Goal: Transaction & Acquisition: Purchase product/service

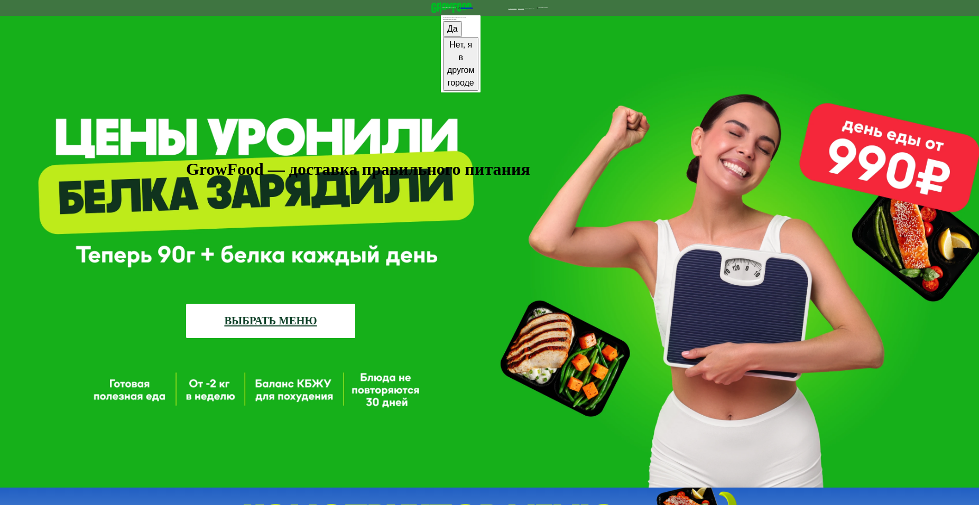
click at [298, 304] on link "ВЫБРАТЬ МЕНЮ" at bounding box center [270, 321] width 169 height 34
click at [292, 304] on link "ВЫБРАТЬ МЕНЮ" at bounding box center [270, 321] width 169 height 34
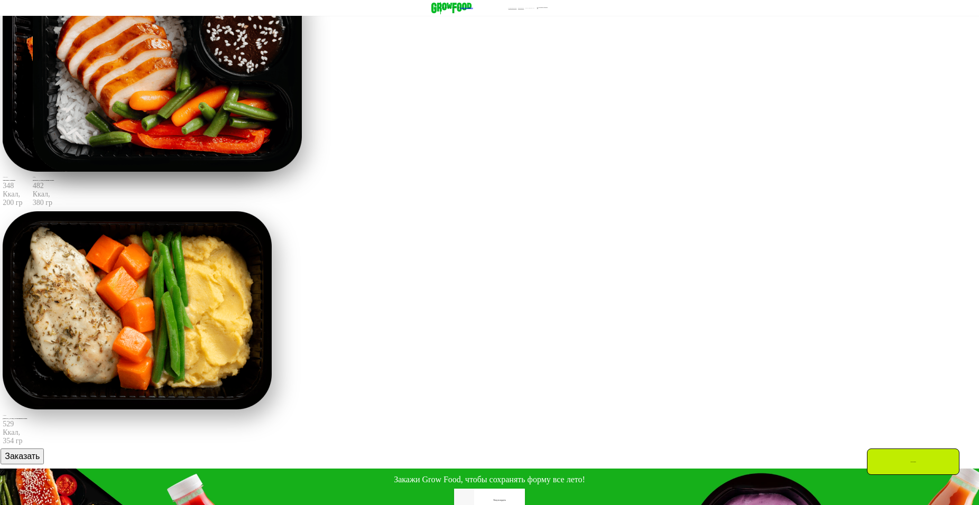
scroll to position [500, 0]
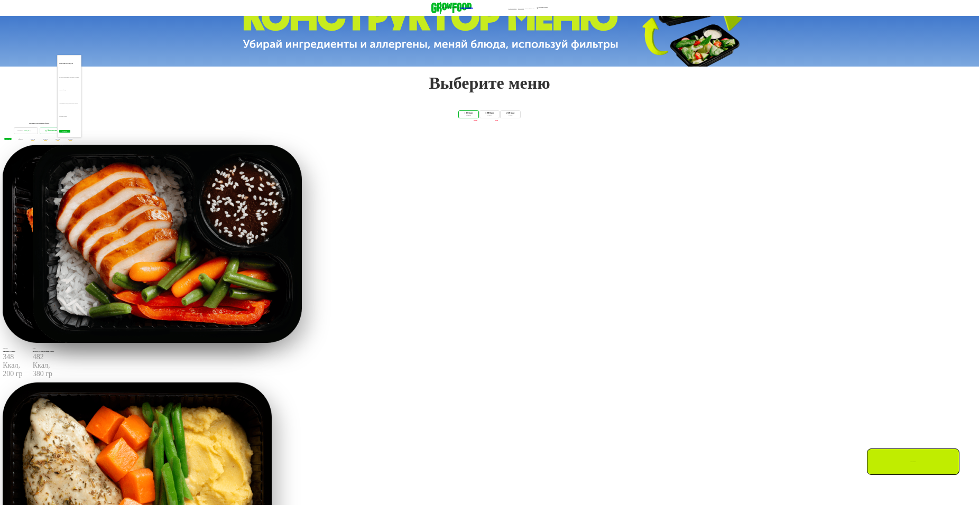
click at [70, 133] on button "Понятно" at bounding box center [64, 131] width 11 height 3
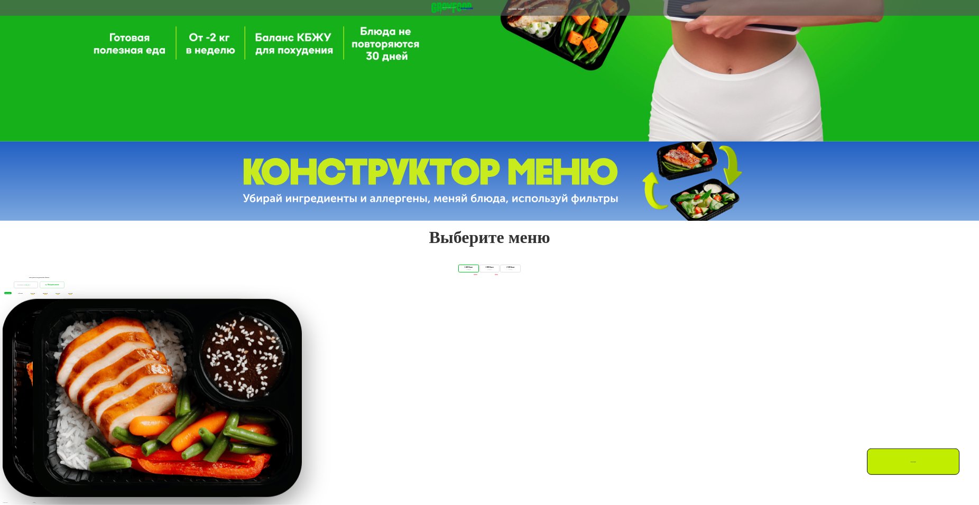
scroll to position [329, 0]
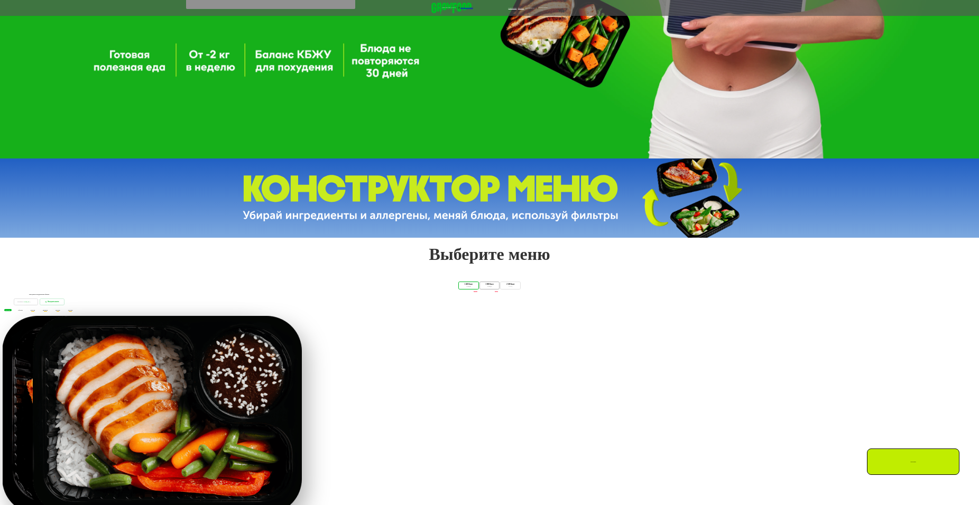
click at [481, 288] on div "4 блюда" at bounding box center [489, 287] width 16 height 2
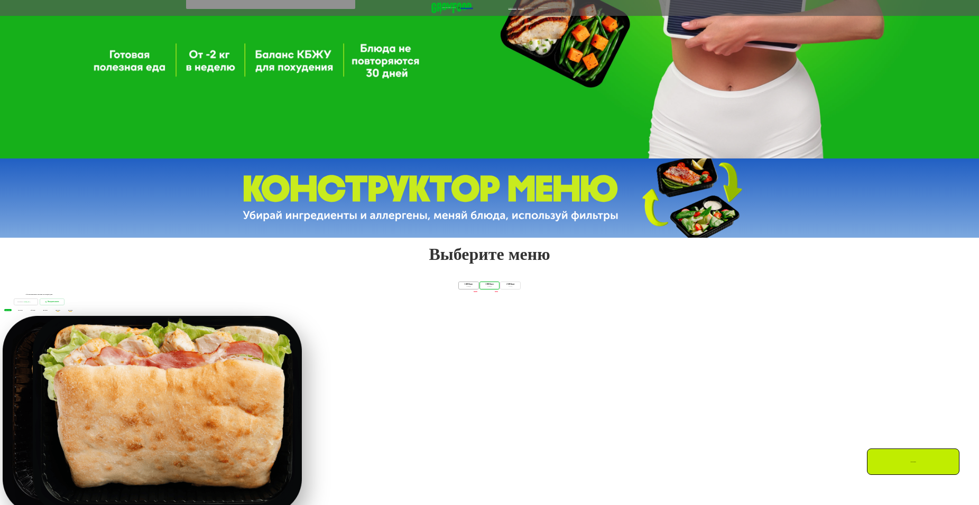
click at [460, 286] on div "1 400 Ккал" at bounding box center [468, 285] width 16 height 2
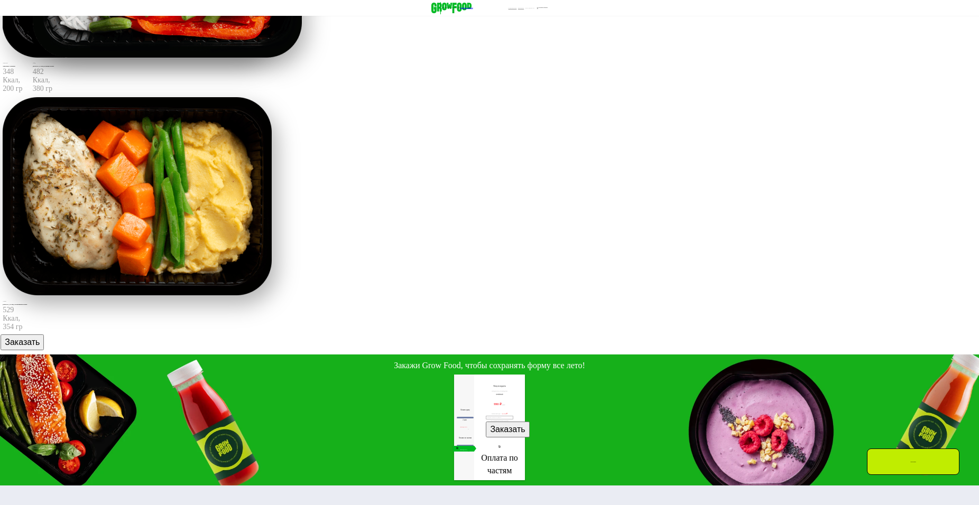
scroll to position [615, 0]
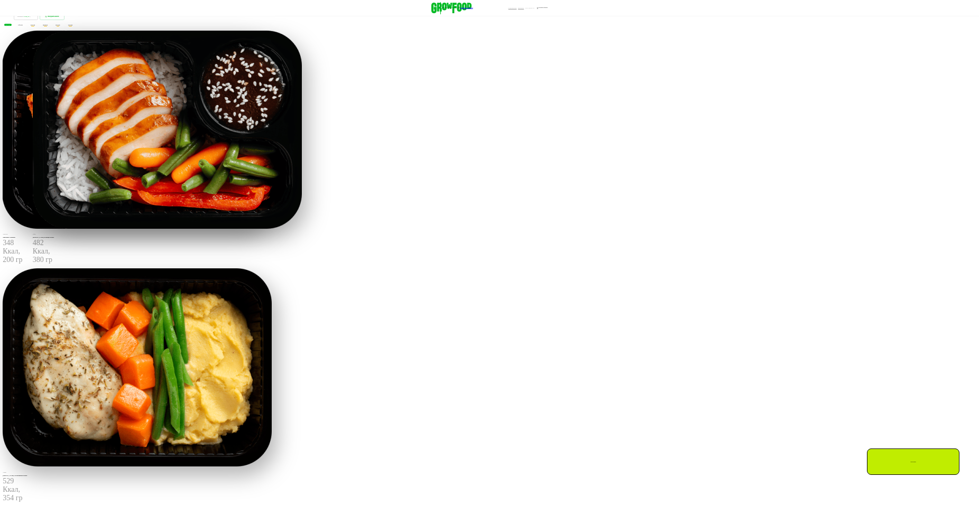
click at [22, 25] on span "сб 23.08" at bounding box center [20, 24] width 4 height 1
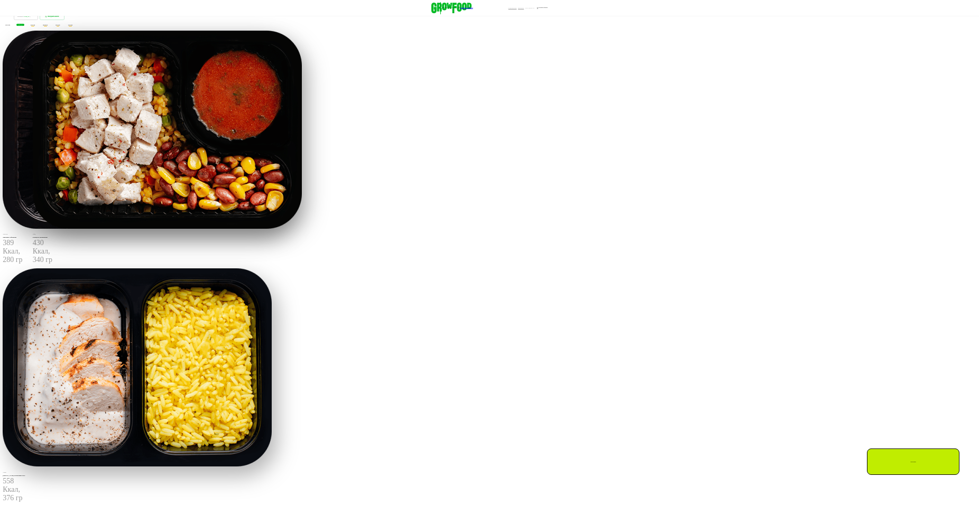
click at [35, 25] on span "вс 24.08" at bounding box center [33, 24] width 4 height 1
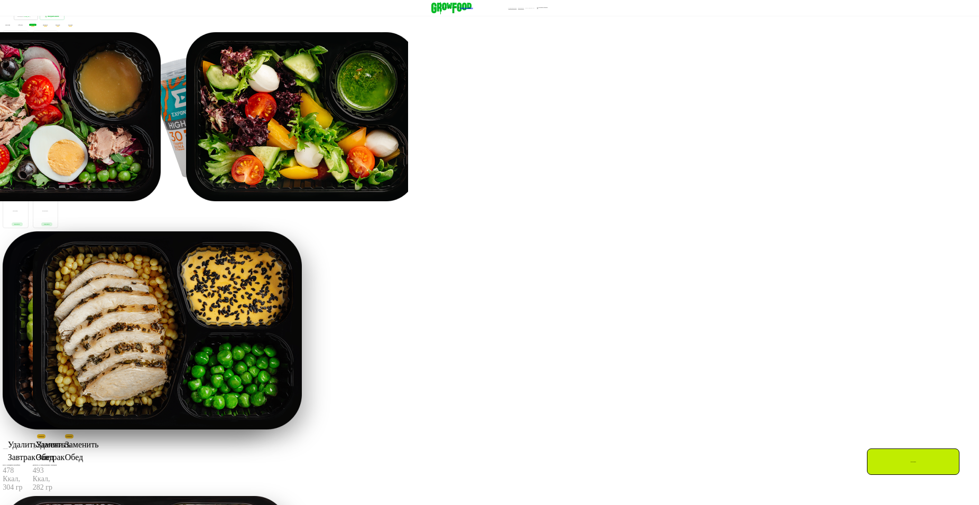
click at [48, 25] on span "пн 25.08" at bounding box center [45, 24] width 5 height 1
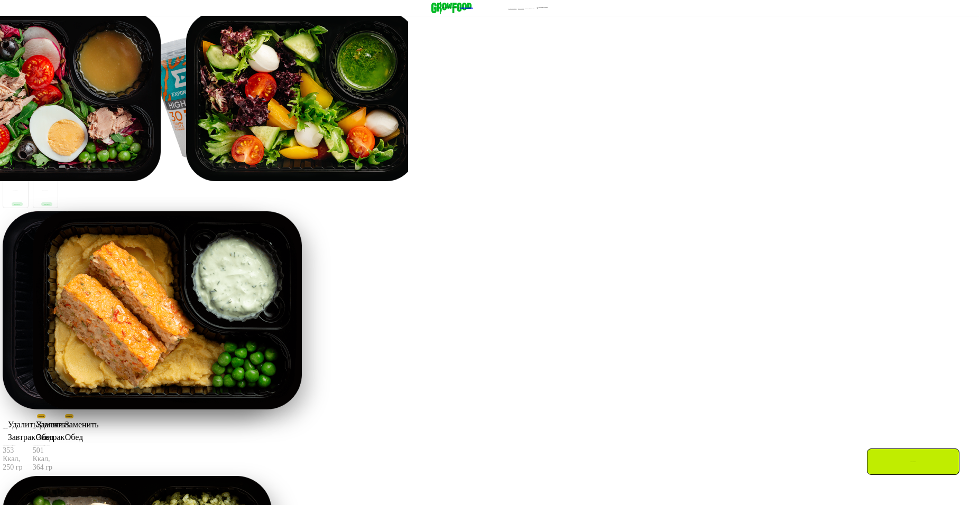
scroll to position [558, 0]
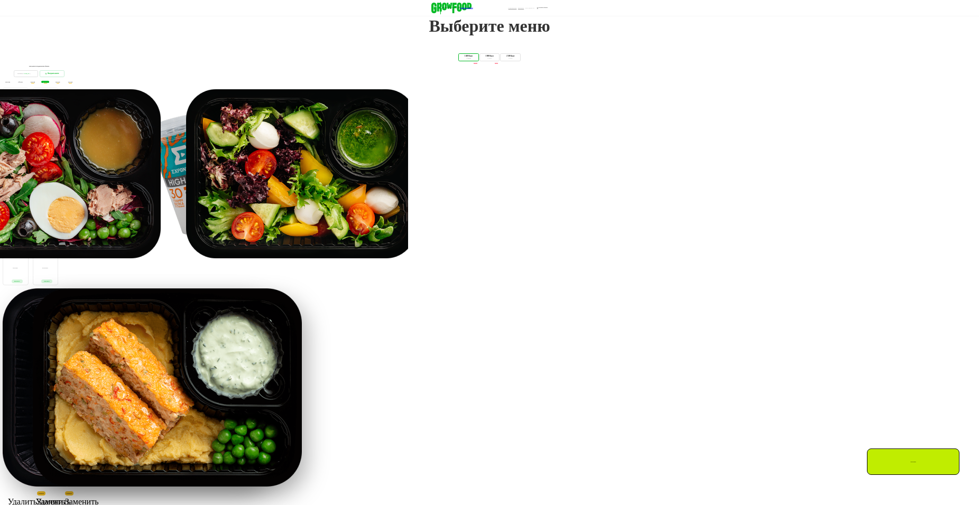
click at [60, 82] on span "вт 26.08" at bounding box center [57, 81] width 4 height 1
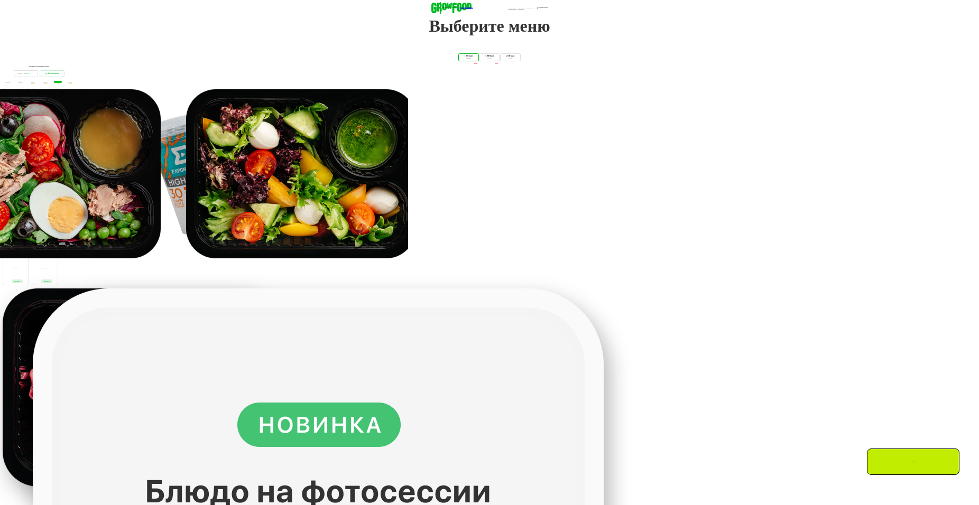
click at [35, 82] on span "вс 24.08" at bounding box center [33, 81] width 4 height 1
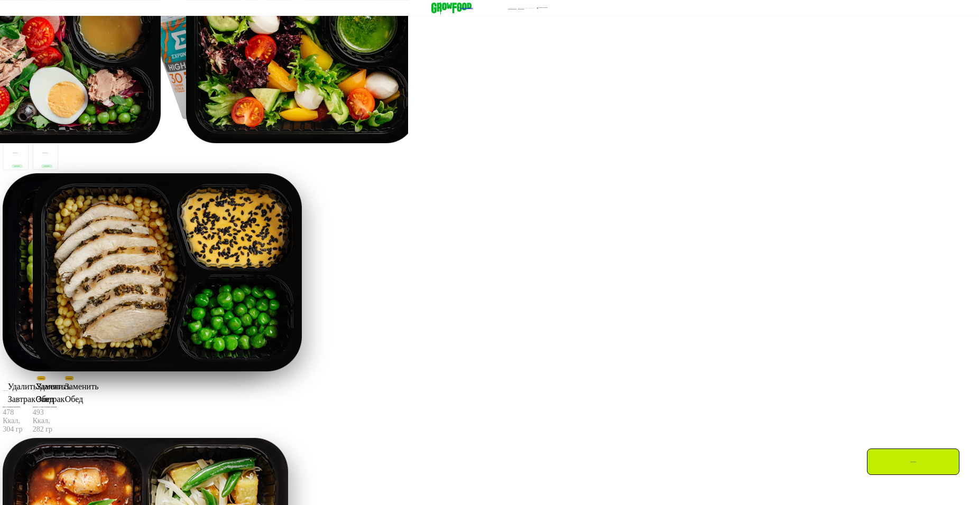
scroll to position [786, 0]
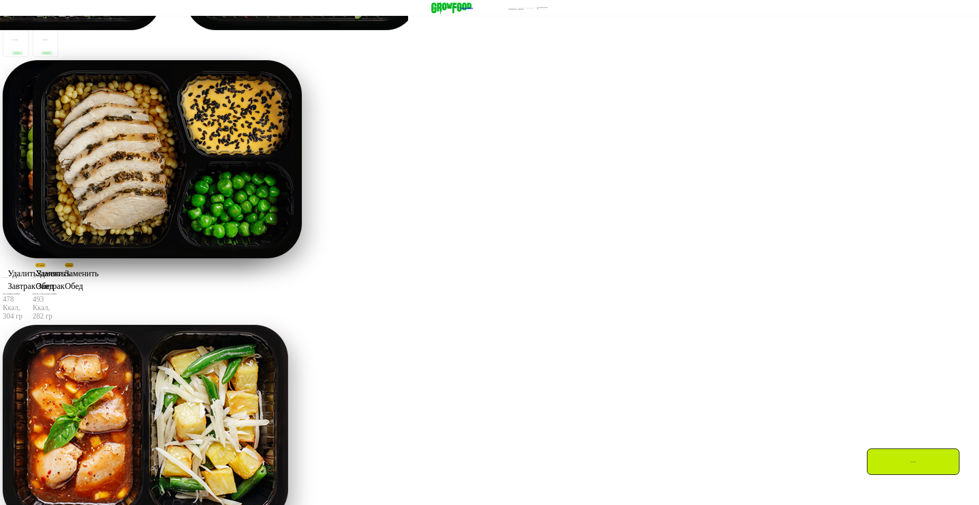
click at [72, 266] on span "Заменить" at bounding box center [69, 266] width 6 height 2
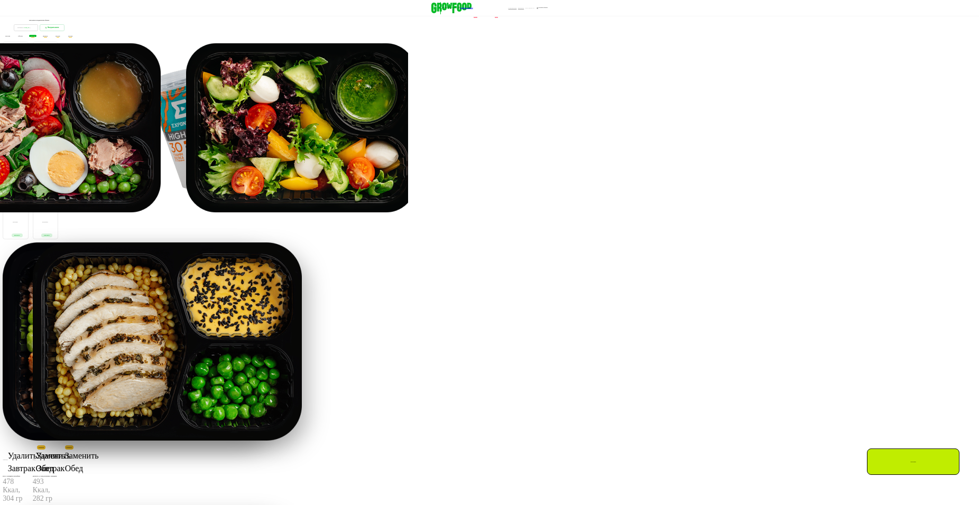
scroll to position [615, 0]
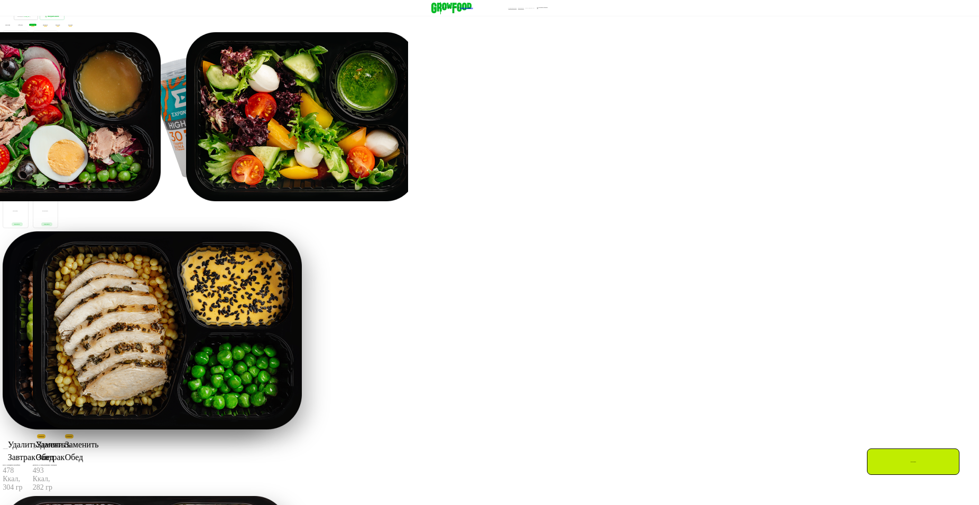
click at [52, 226] on button "Добавить" at bounding box center [46, 224] width 11 height 4
drag, startPoint x: 792, startPoint y: 131, endPoint x: 772, endPoint y: 152, distance: 29.5
click at [23, 226] on button "Добавить" at bounding box center [17, 224] width 11 height 4
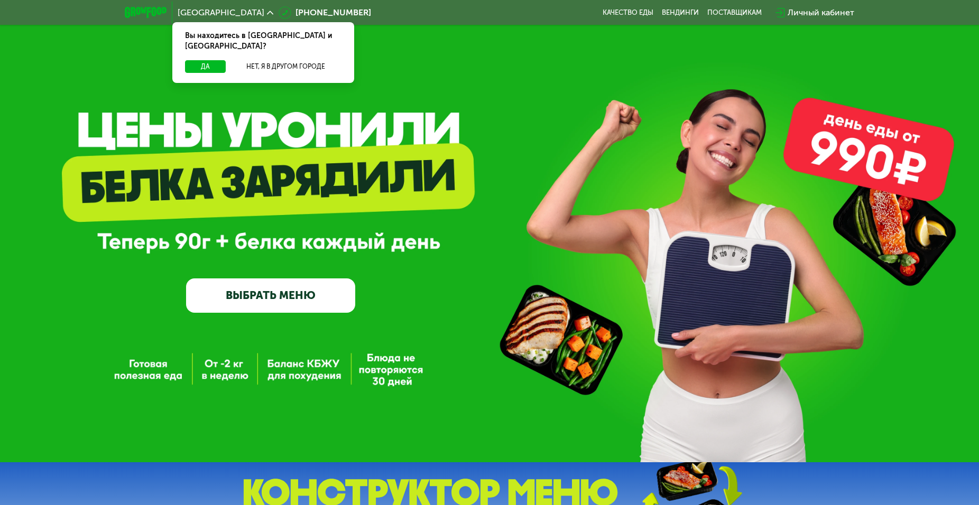
click at [260, 301] on link "ВЫБРАТЬ МЕНЮ" at bounding box center [270, 296] width 169 height 34
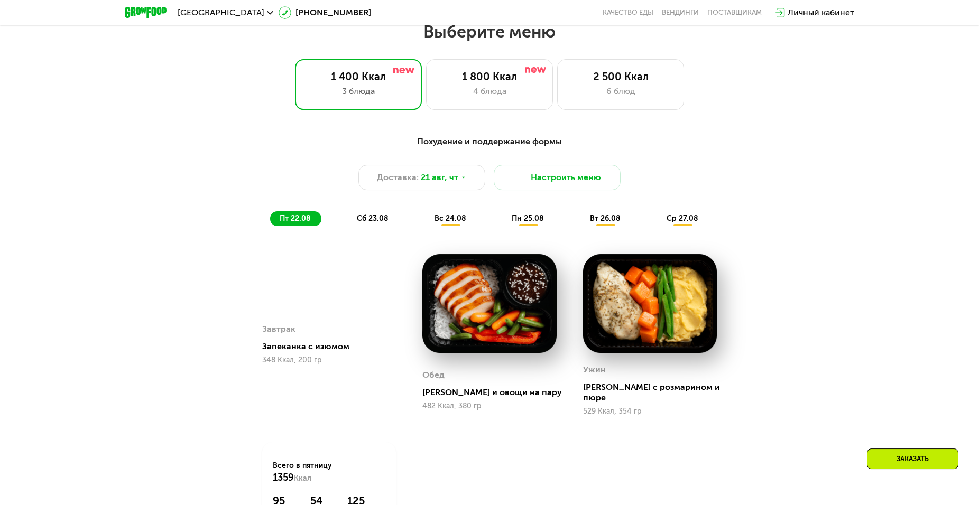
scroll to position [558, 0]
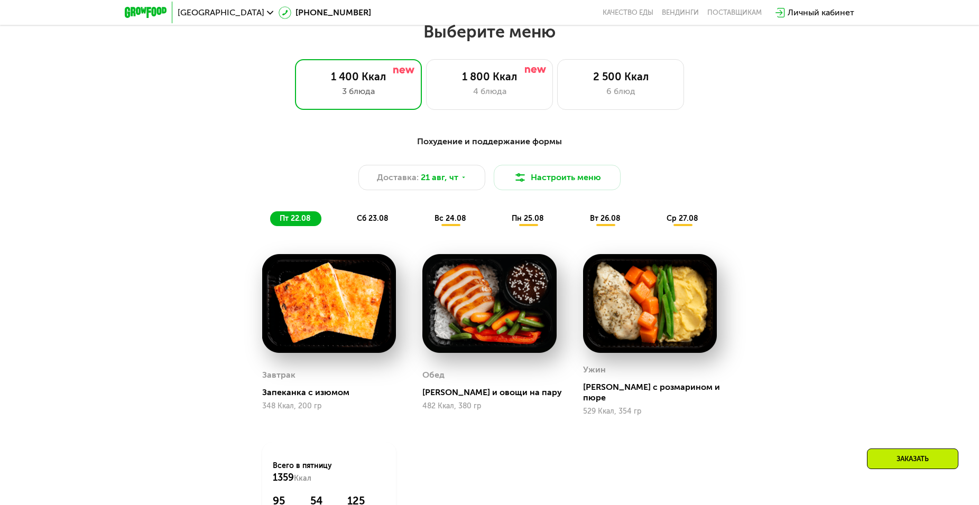
click at [502, 226] on div "вс 24.08" at bounding box center [528, 218] width 52 height 15
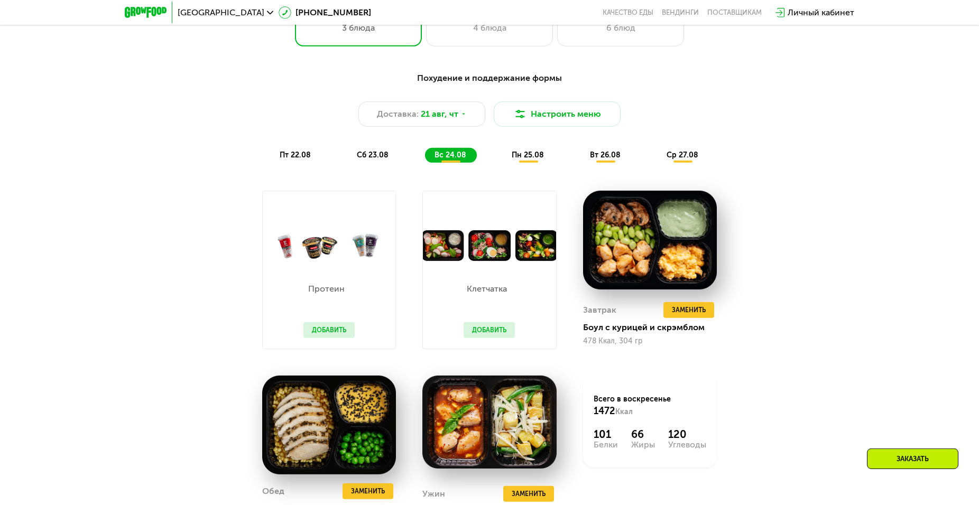
scroll to position [615, 0]
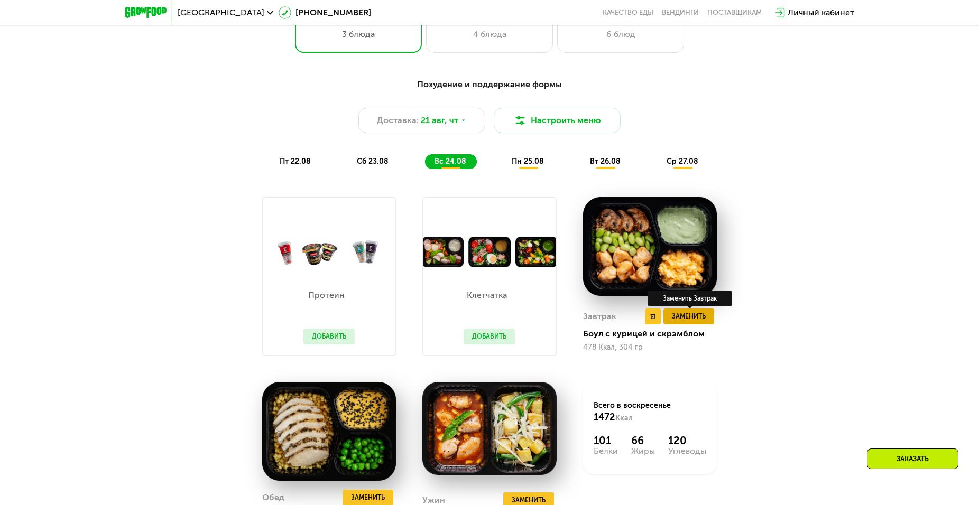
click at [684, 318] on span "Заменить" at bounding box center [689, 316] width 34 height 11
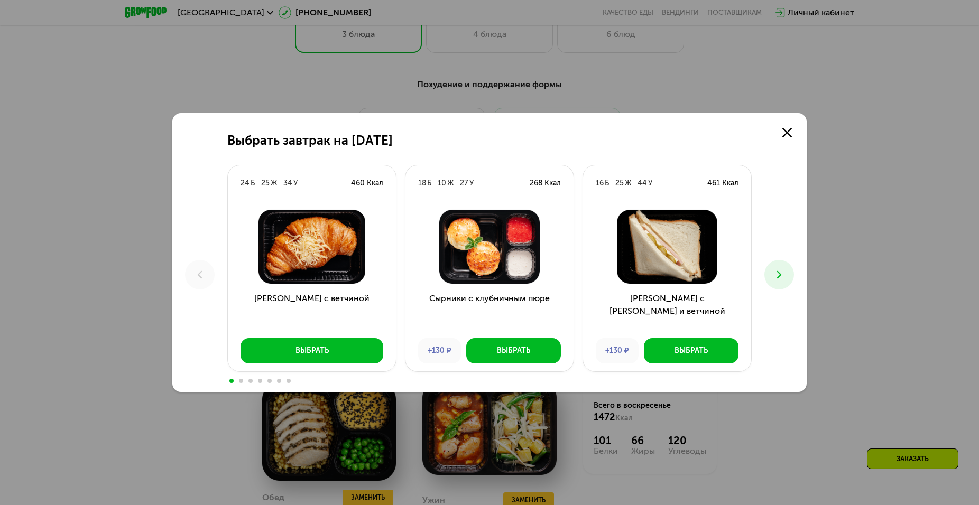
click at [780, 274] on use at bounding box center [779, 274] width 4 height 7
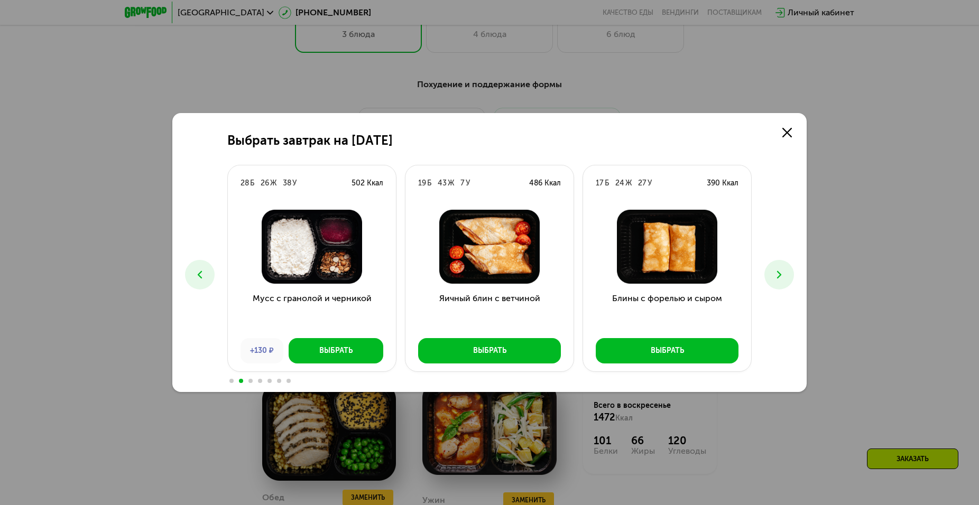
click at [780, 274] on use at bounding box center [779, 274] width 4 height 7
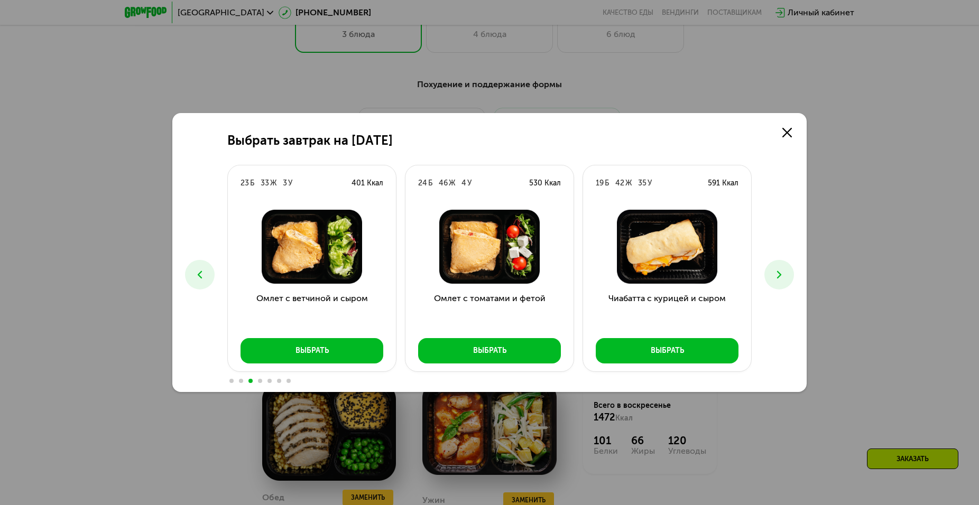
click at [770, 275] on button at bounding box center [779, 275] width 30 height 30
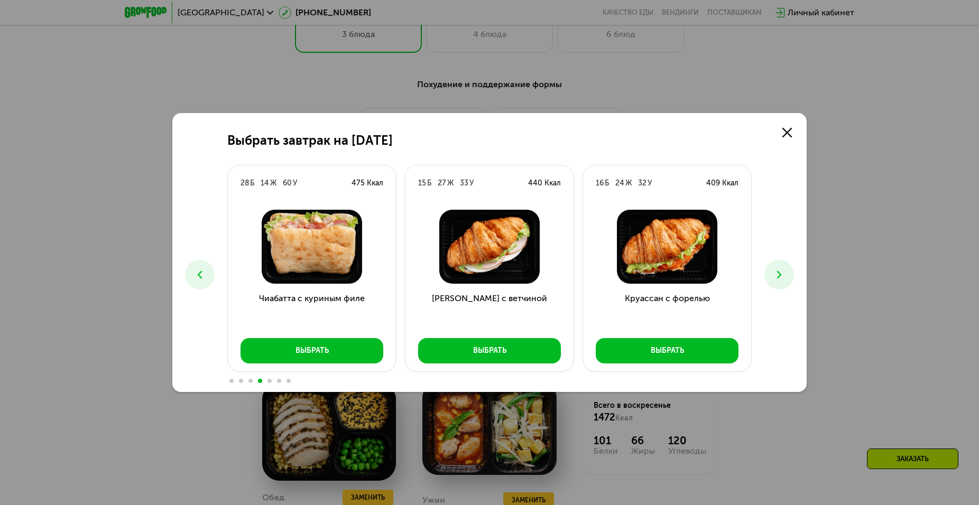
click at [786, 273] on button at bounding box center [779, 275] width 30 height 30
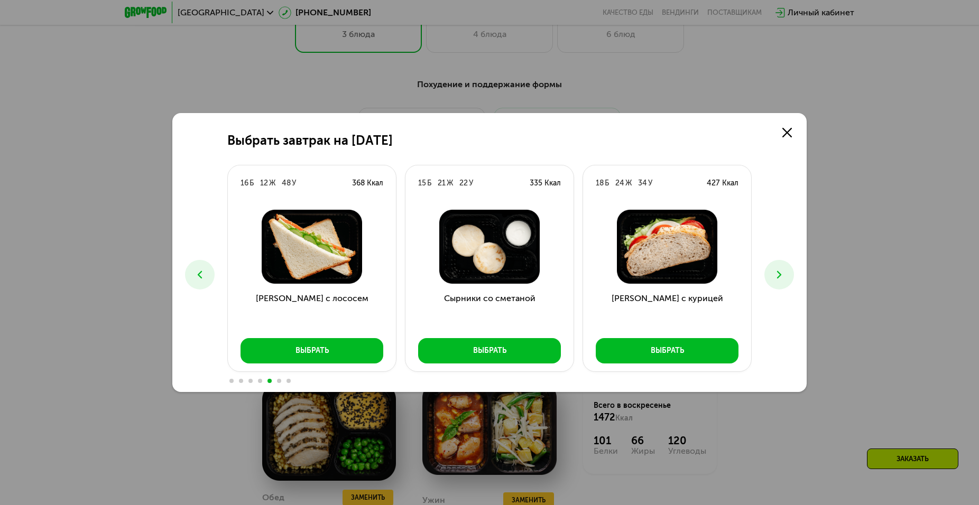
click at [786, 272] on button at bounding box center [779, 275] width 30 height 30
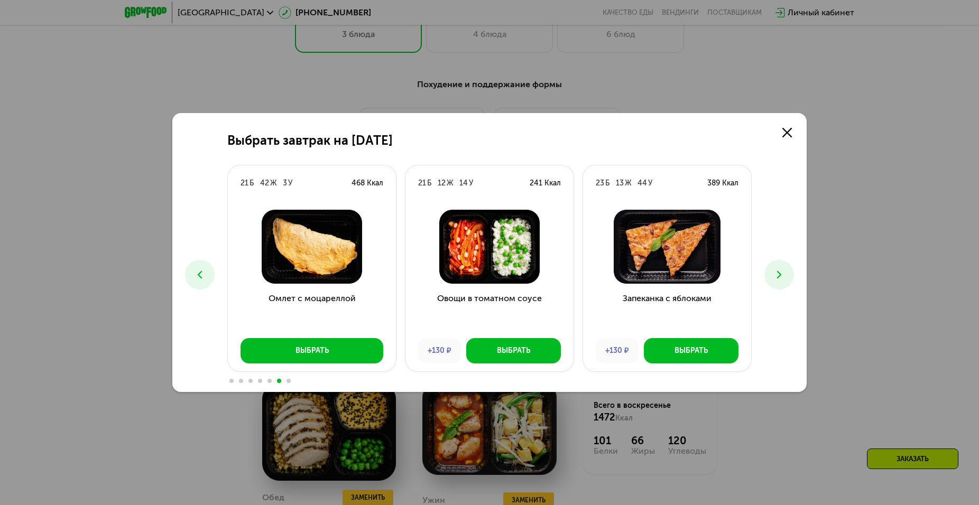
click at [786, 272] on button at bounding box center [779, 275] width 30 height 30
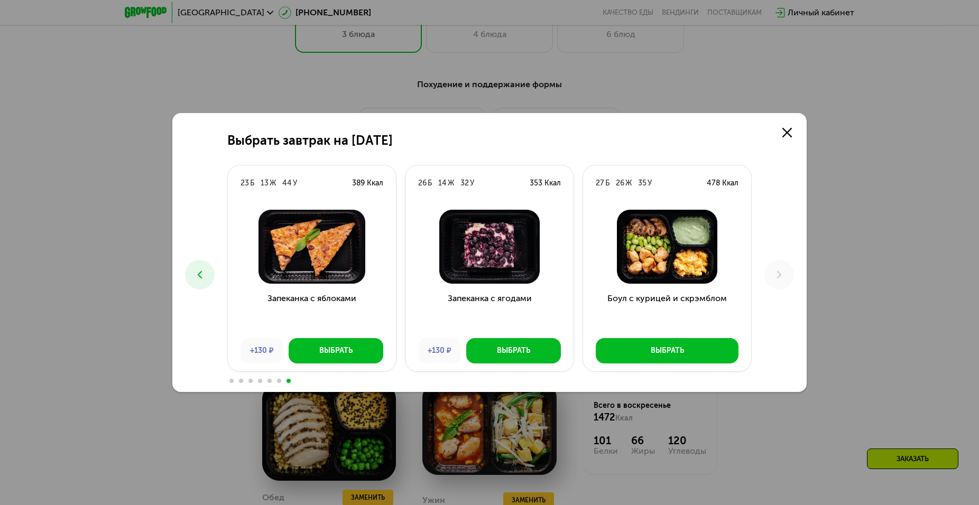
click at [199, 278] on icon at bounding box center [199, 274] width 13 height 13
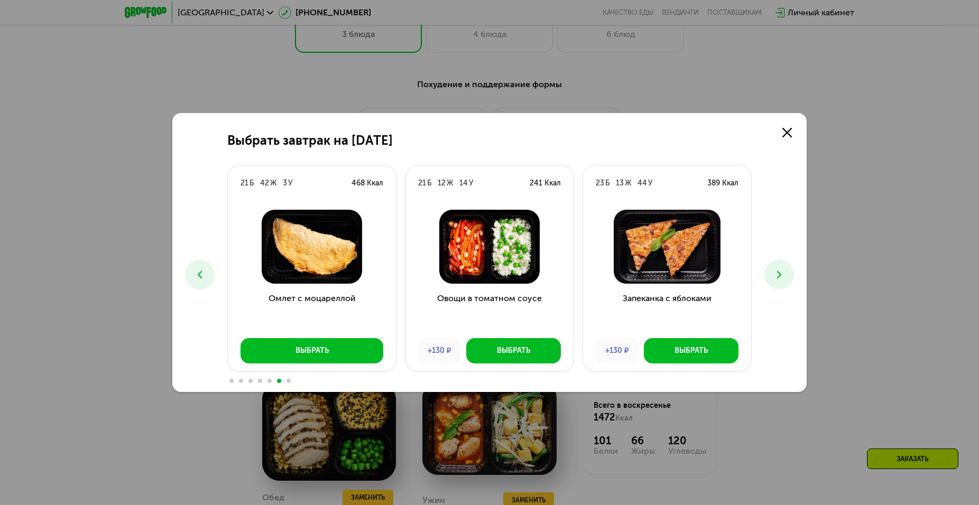
click at [199, 278] on icon at bounding box center [199, 274] width 13 height 13
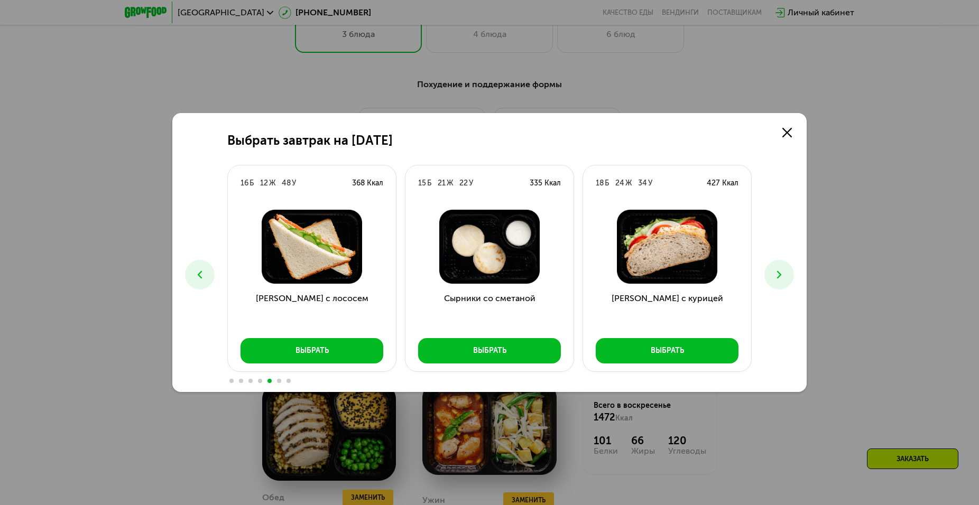
click at [199, 278] on icon at bounding box center [199, 274] width 13 height 13
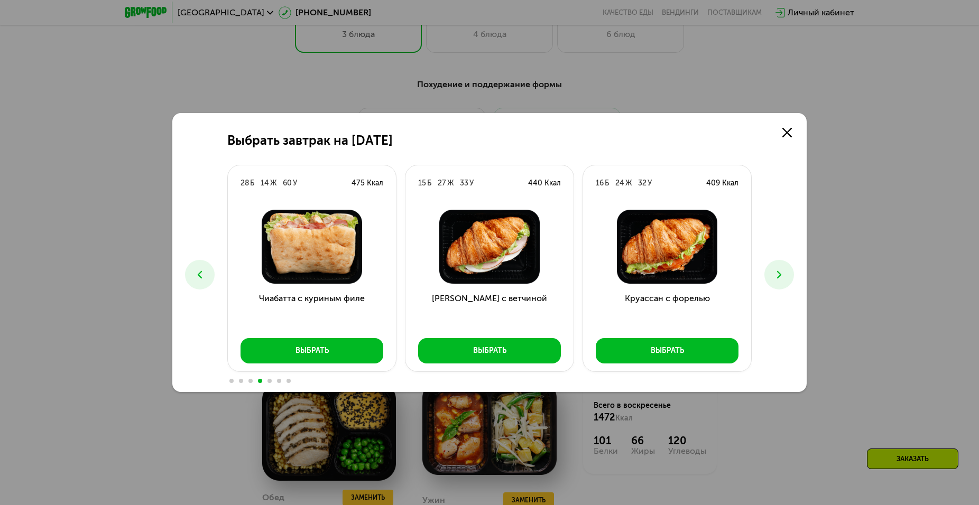
click at [199, 278] on icon at bounding box center [199, 274] width 13 height 13
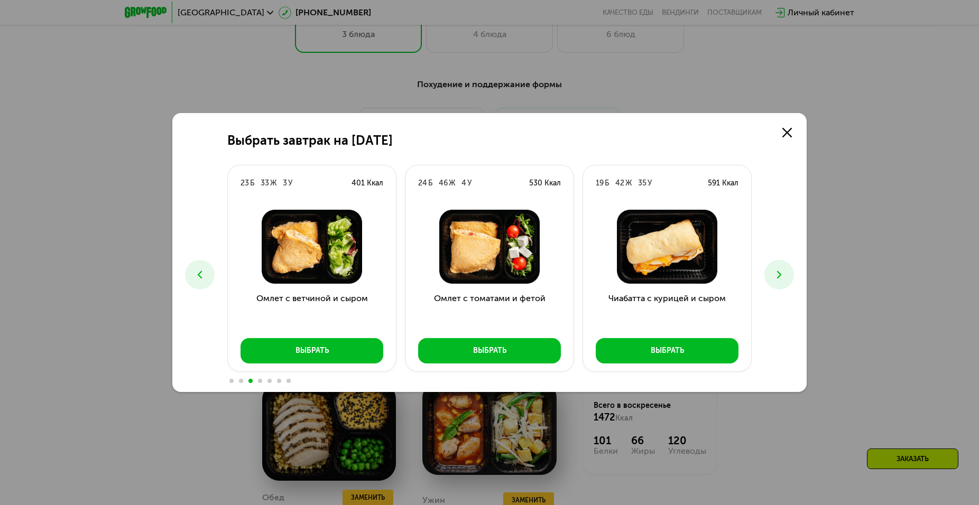
click at [199, 278] on icon at bounding box center [199, 274] width 13 height 13
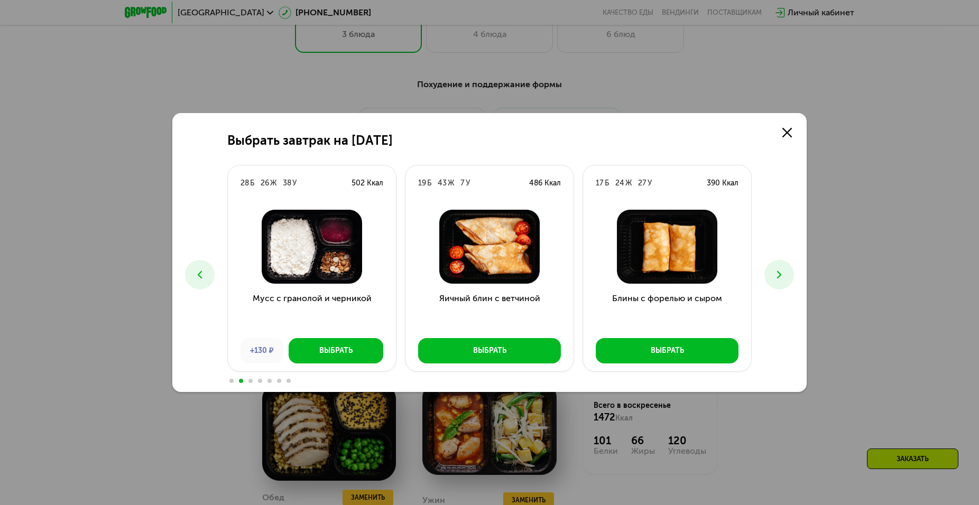
click at [774, 270] on icon at bounding box center [779, 274] width 13 height 13
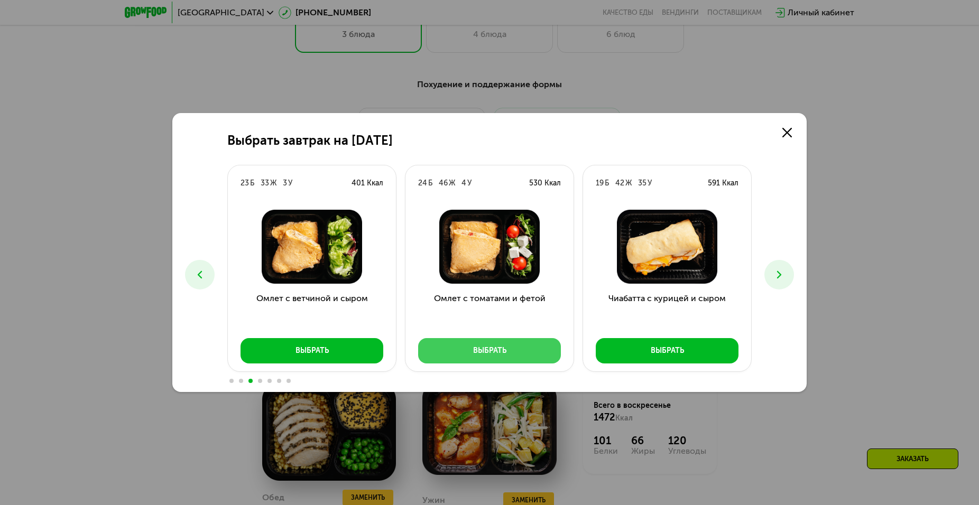
click at [505, 347] on div "Выбрать" at bounding box center [489, 351] width 33 height 11
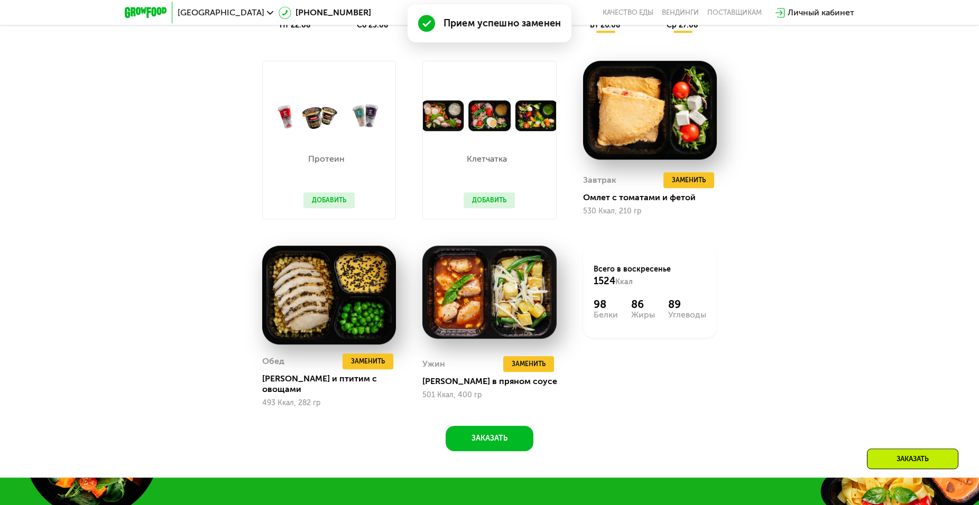
scroll to position [843, 0]
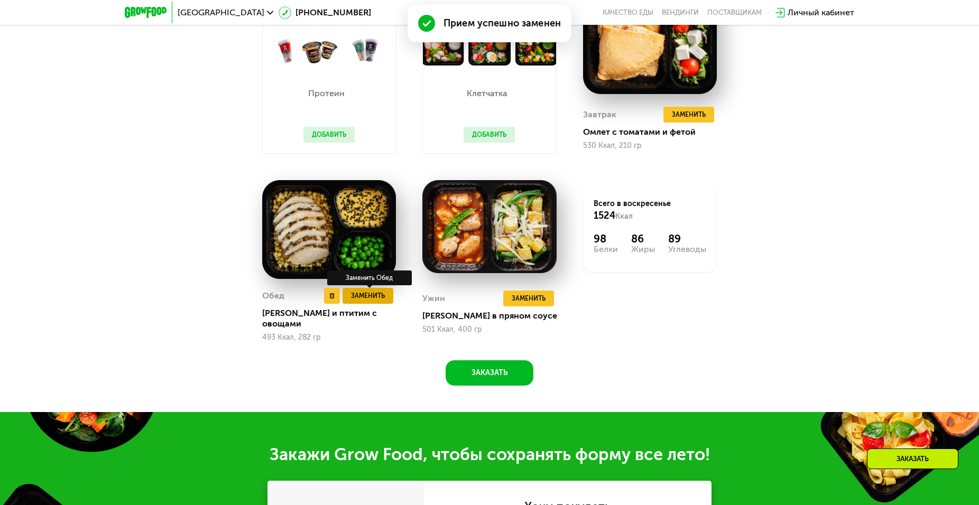
click at [374, 301] on span "Заменить" at bounding box center [368, 296] width 34 height 11
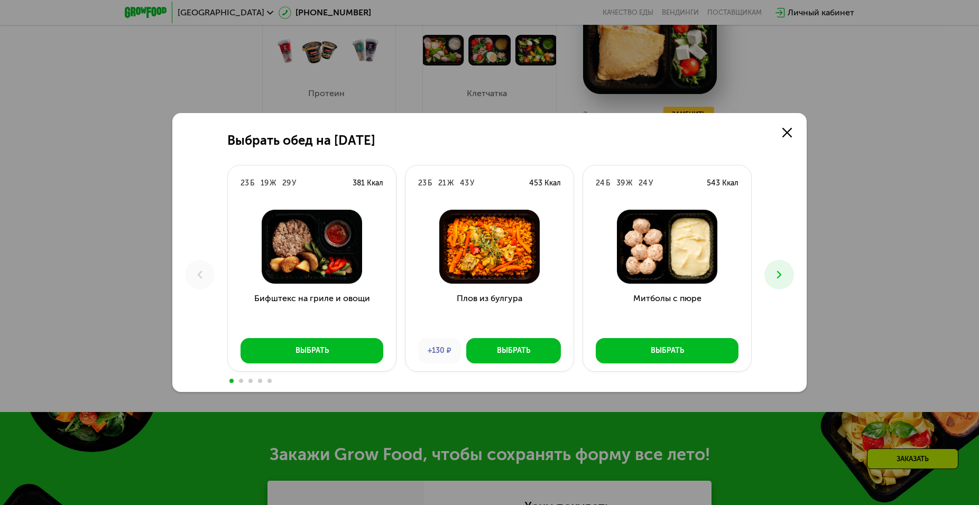
click at [787, 273] on button at bounding box center [779, 275] width 30 height 30
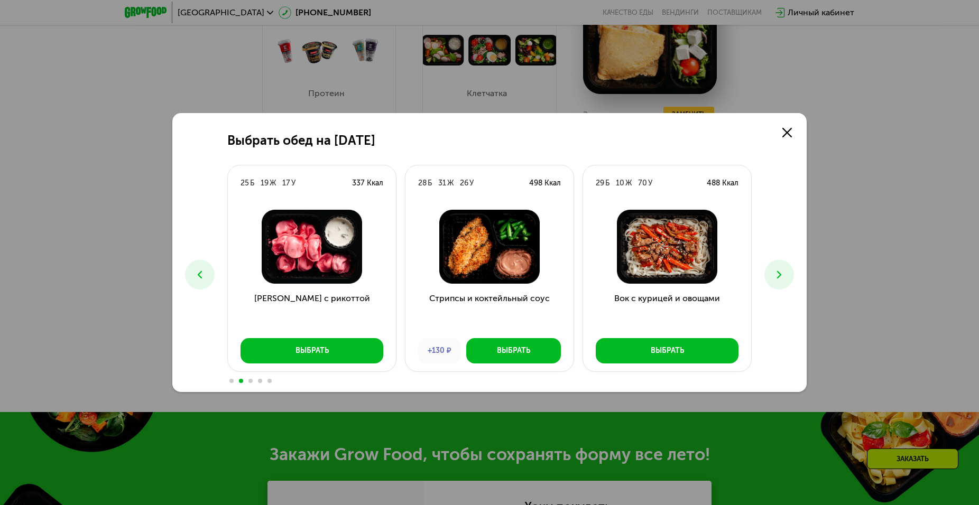
click at [786, 273] on button at bounding box center [779, 275] width 30 height 30
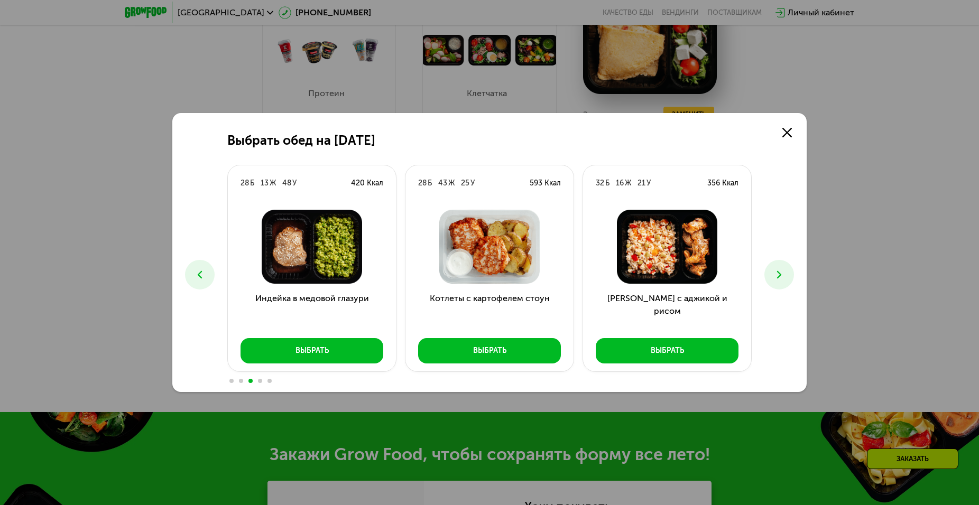
click at [786, 273] on button at bounding box center [779, 275] width 30 height 30
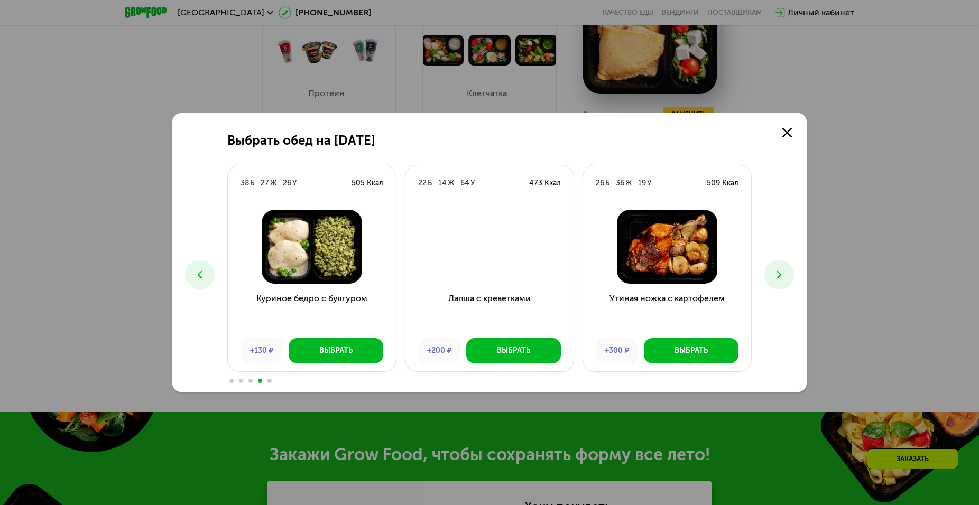
click at [786, 273] on button at bounding box center [779, 275] width 30 height 30
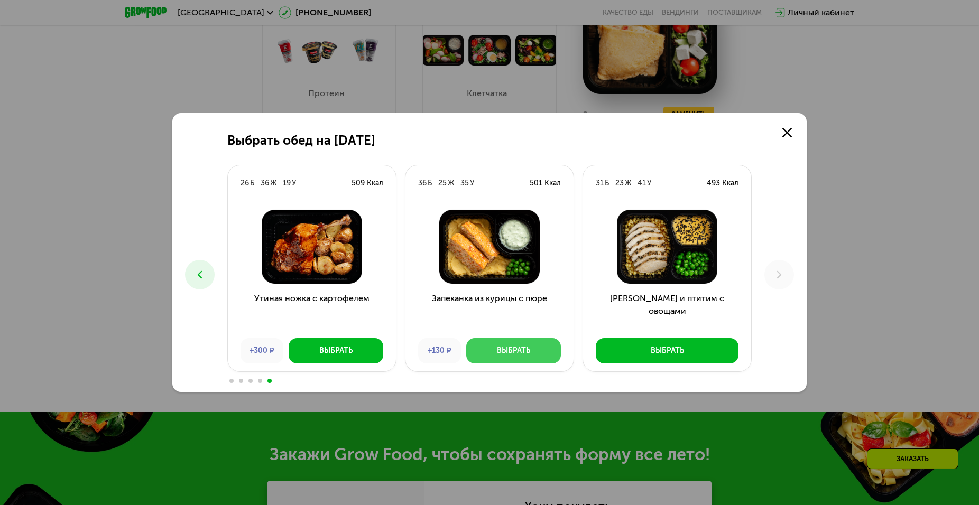
click at [516, 347] on div "Выбрать" at bounding box center [513, 351] width 33 height 11
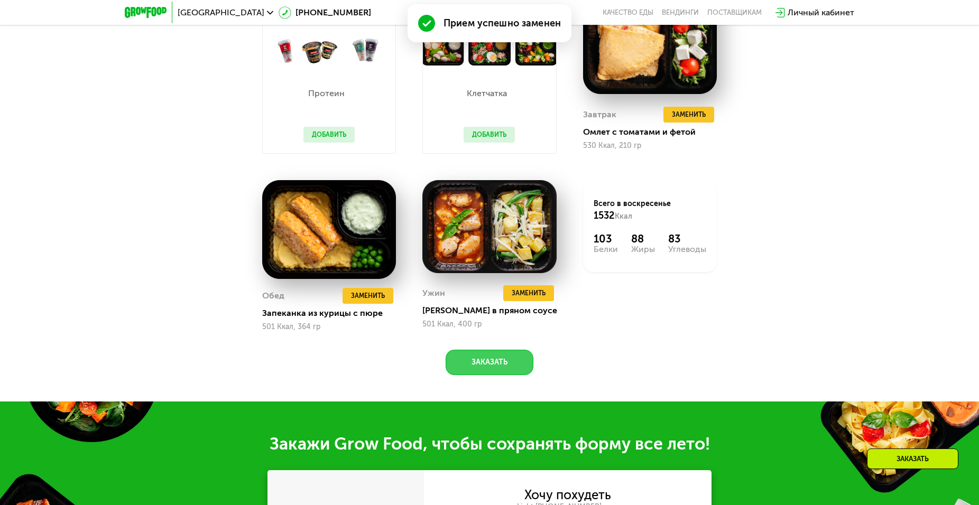
click at [498, 364] on button "Заказать" at bounding box center [490, 362] width 88 height 25
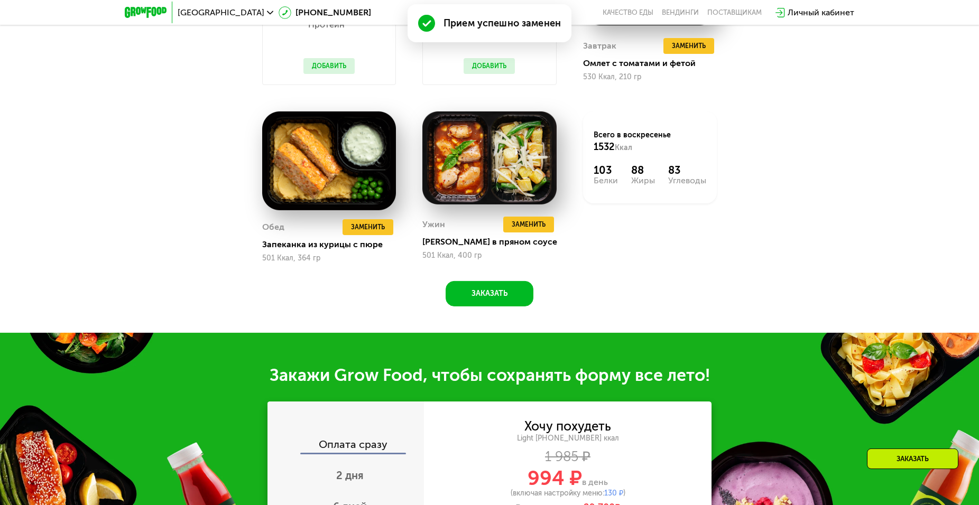
scroll to position [849, 0]
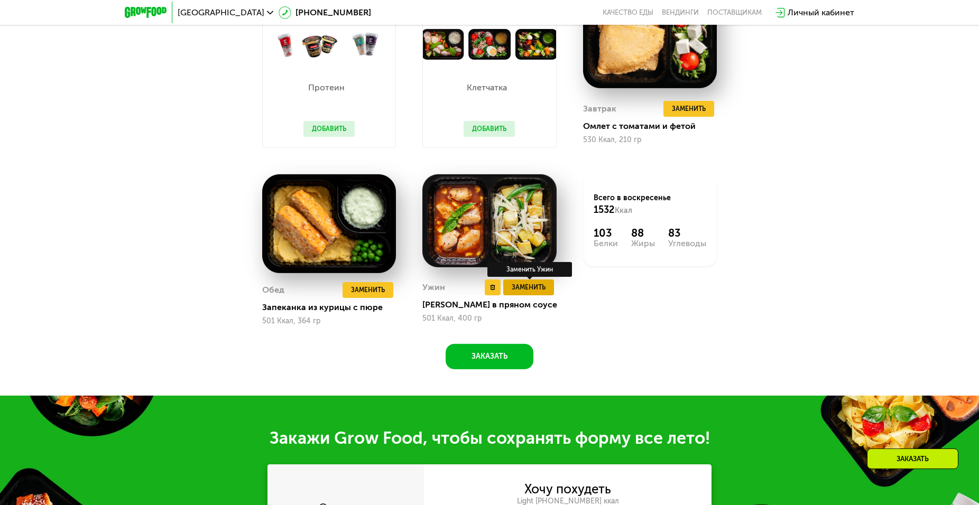
click at [530, 286] on span "Заменить" at bounding box center [529, 287] width 34 height 11
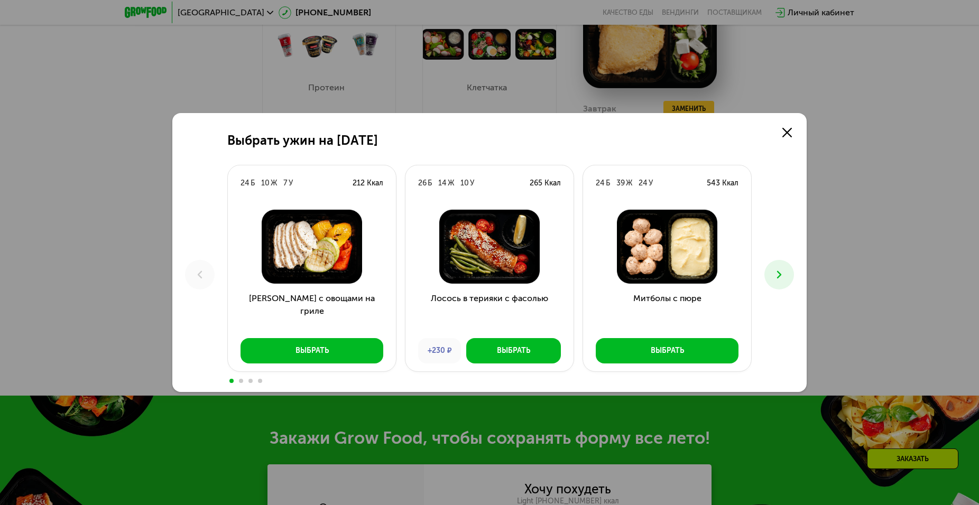
click at [782, 279] on icon at bounding box center [779, 274] width 13 height 13
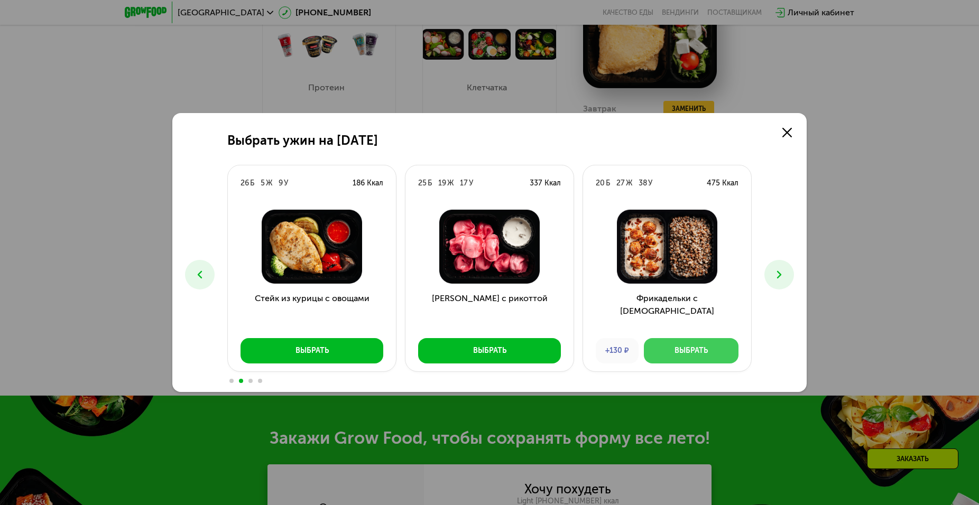
click at [701, 349] on div "Выбрать" at bounding box center [690, 351] width 33 height 11
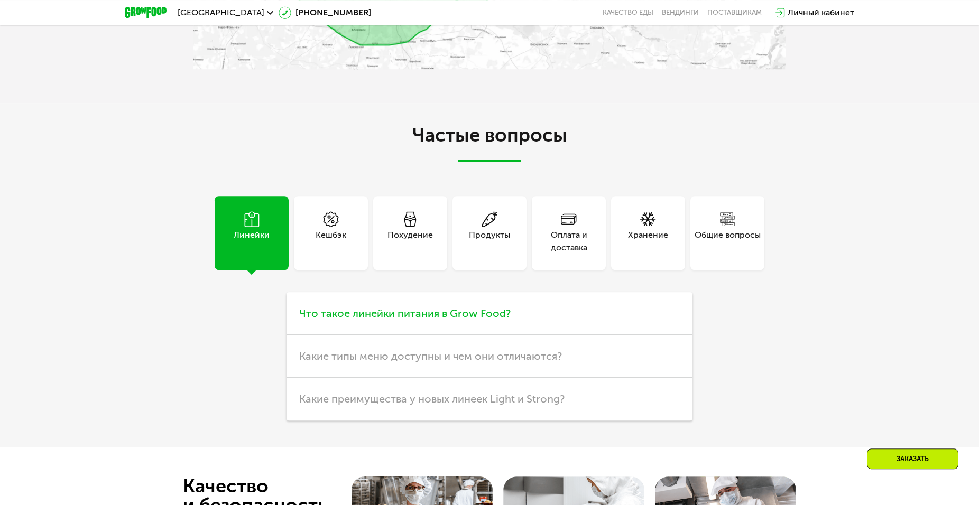
scroll to position [2789, 0]
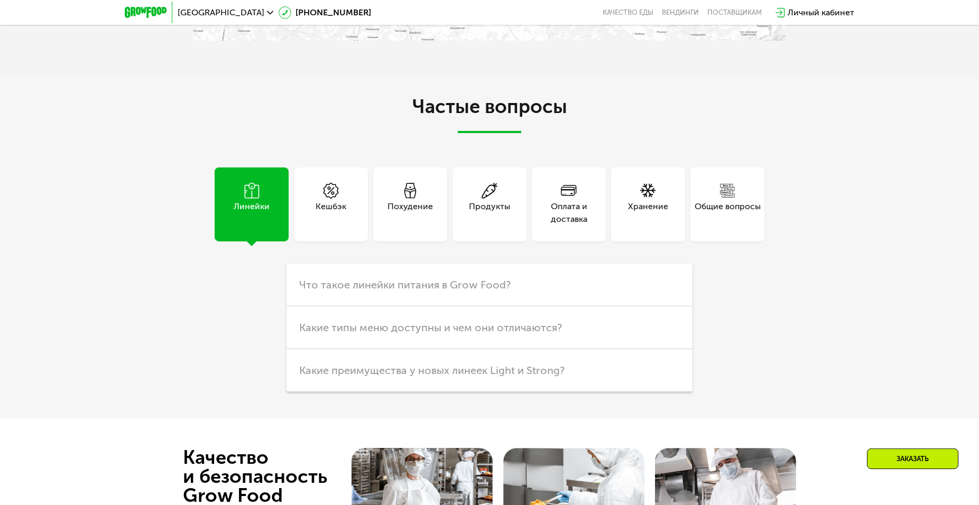
click at [403, 200] on div "Похудение" at bounding box center [409, 212] width 45 height 25
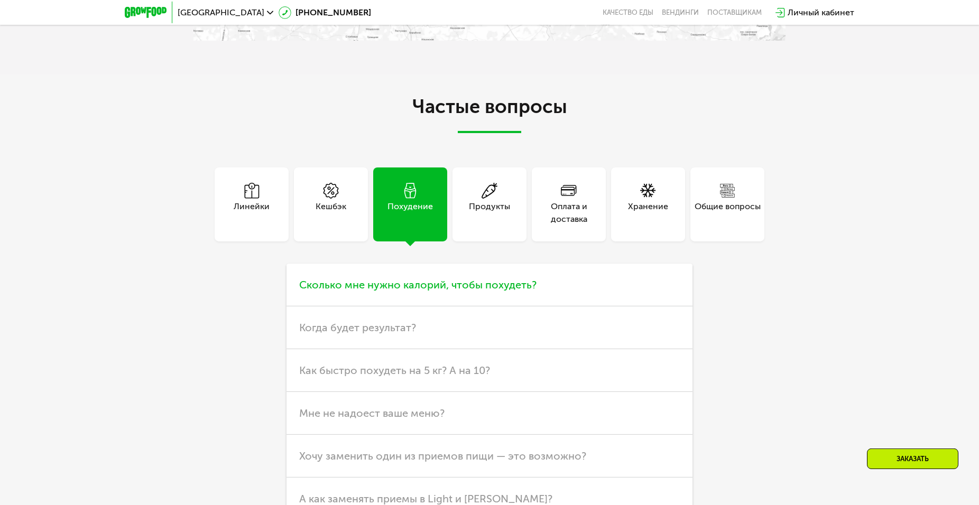
click at [571, 276] on h3 "Сколько мне нужно калорий, чтобы похудеть?" at bounding box center [489, 285] width 406 height 43
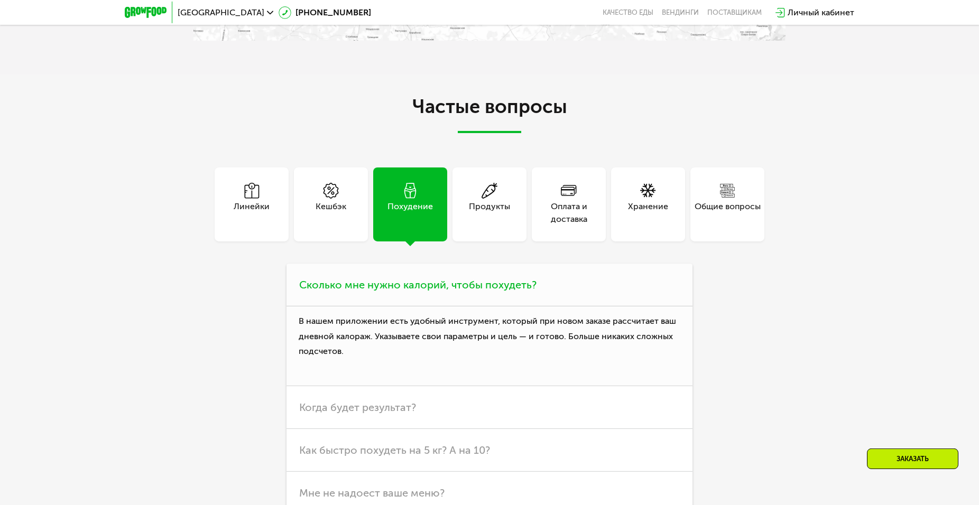
click at [571, 276] on h3 "Сколько мне нужно калорий, чтобы похудеть?" at bounding box center [489, 285] width 406 height 43
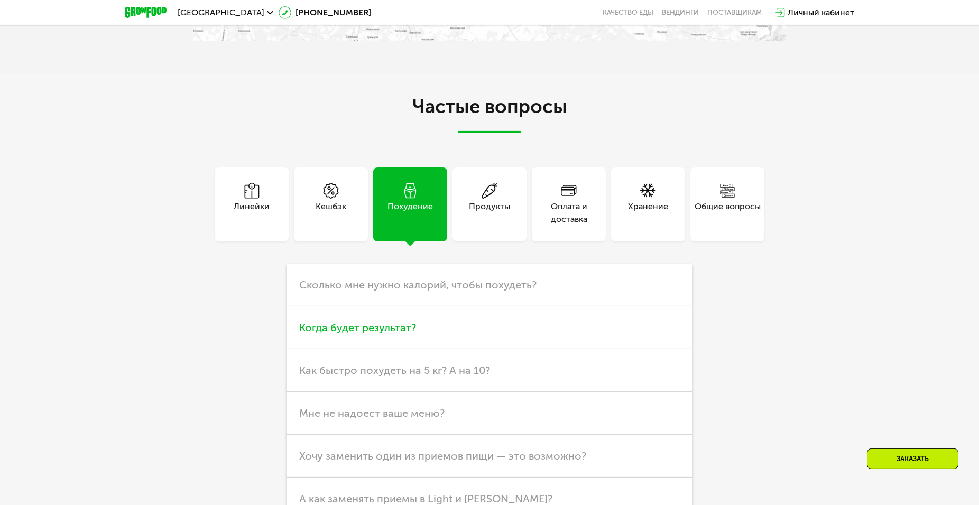
click at [439, 322] on h3 "Когда будет результат?" at bounding box center [489, 328] width 406 height 43
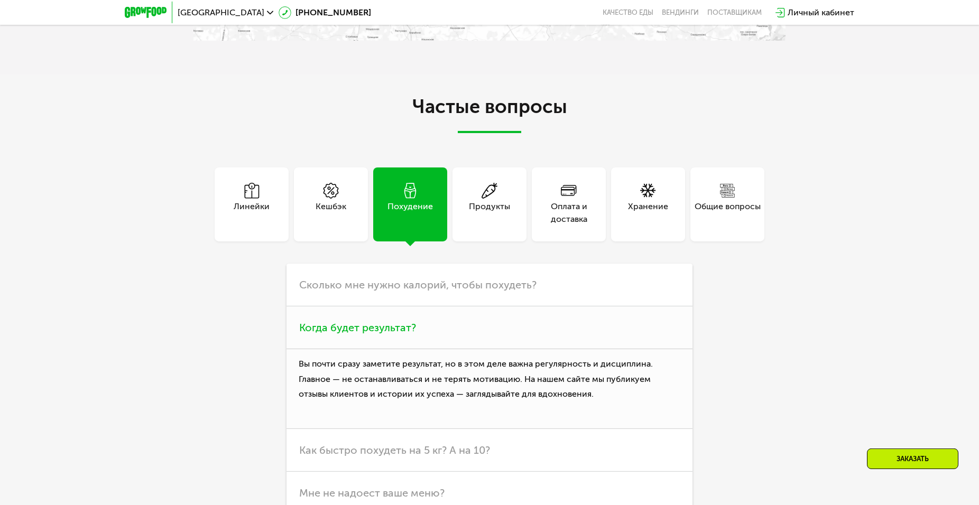
click at [439, 322] on h3 "Когда будет результат?" at bounding box center [489, 328] width 406 height 43
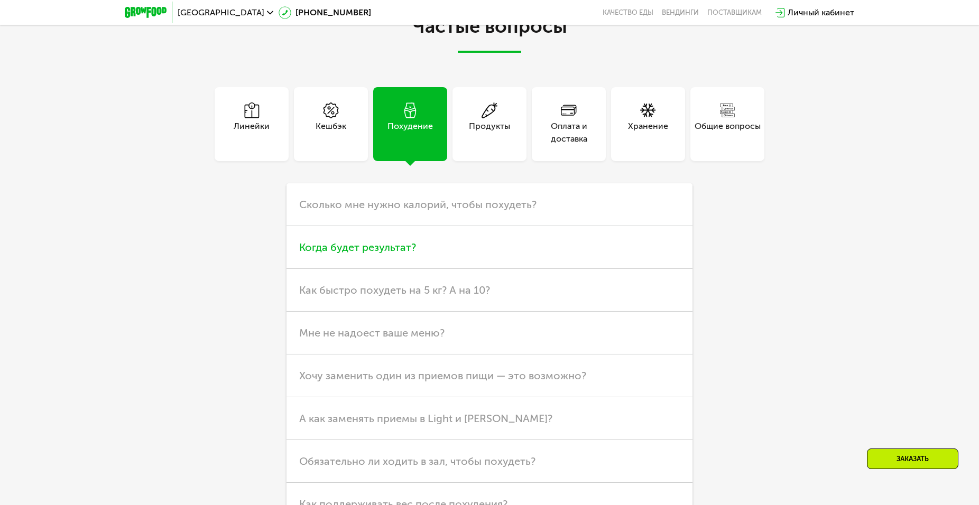
scroll to position [2904, 0]
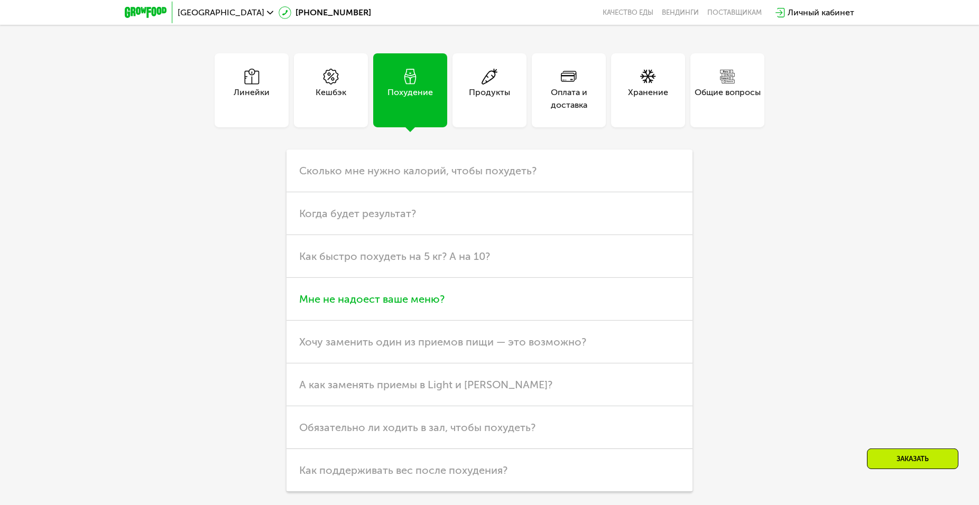
click at [499, 285] on h3 "Мне не надоест ваше меню?" at bounding box center [489, 299] width 406 height 43
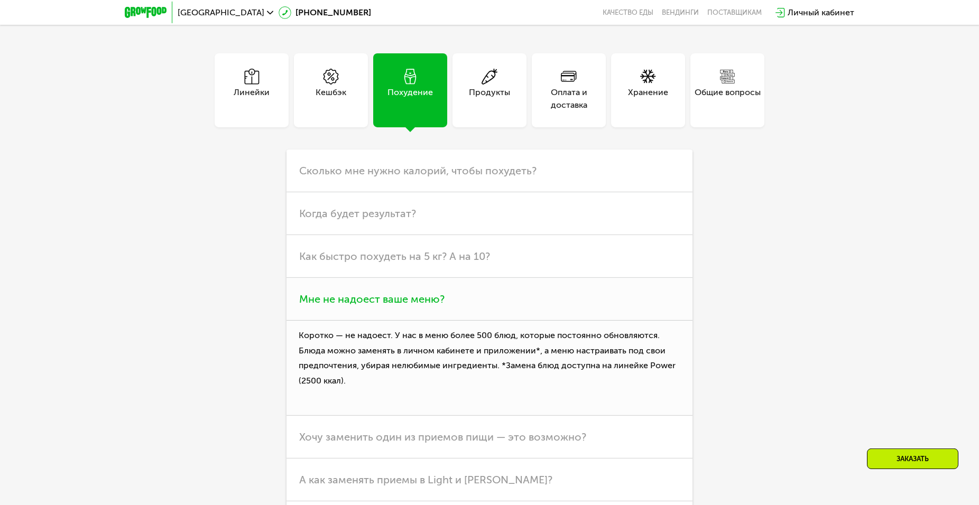
click at [499, 283] on h3 "Мне не надоест ваше меню?" at bounding box center [489, 299] width 406 height 43
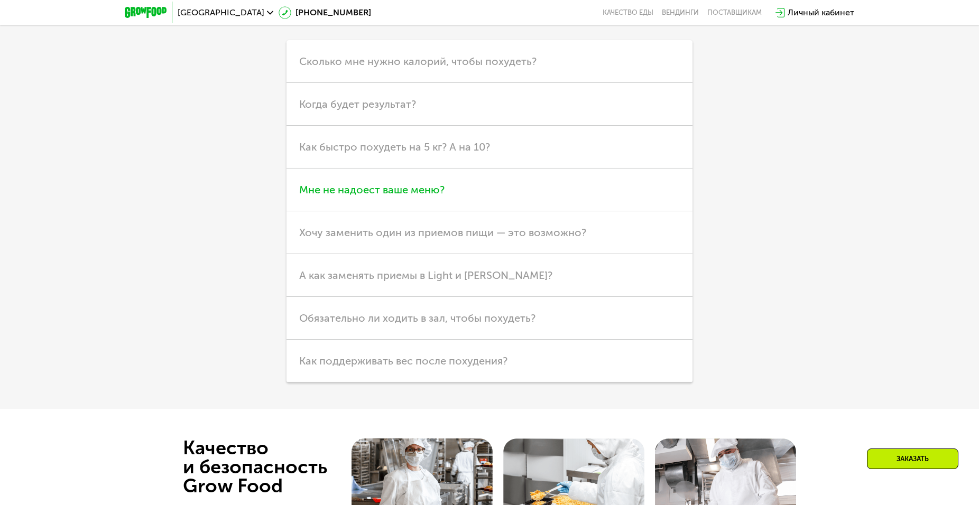
scroll to position [3018, 0]
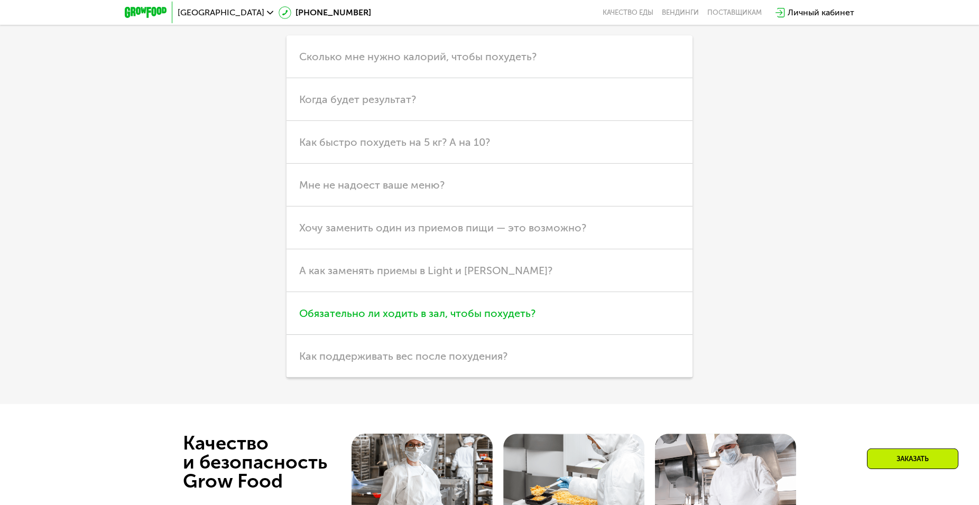
click at [539, 299] on h3 "Обязательно ли ходить в зал, чтобы похудеть?" at bounding box center [489, 313] width 406 height 43
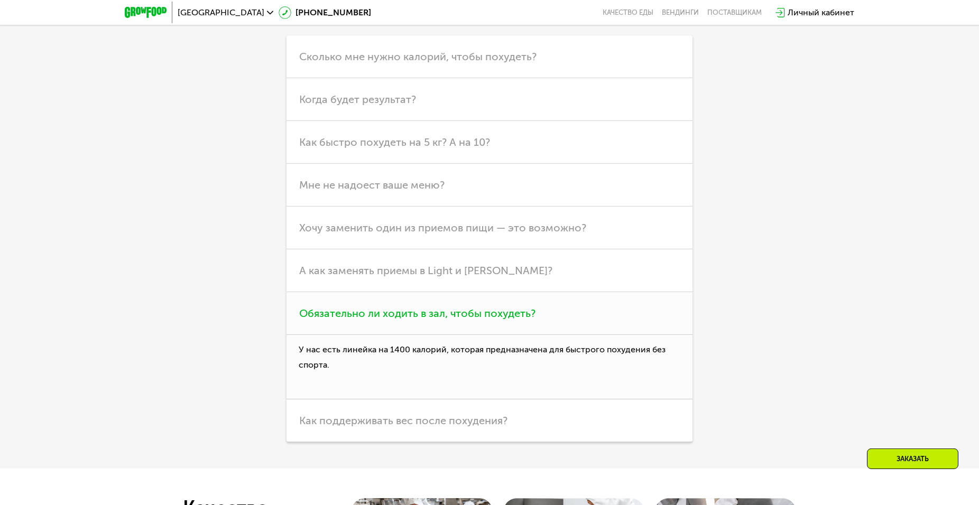
click at [539, 299] on h3 "Обязательно ли ходить в зал, чтобы похудеть?" at bounding box center [489, 313] width 406 height 43
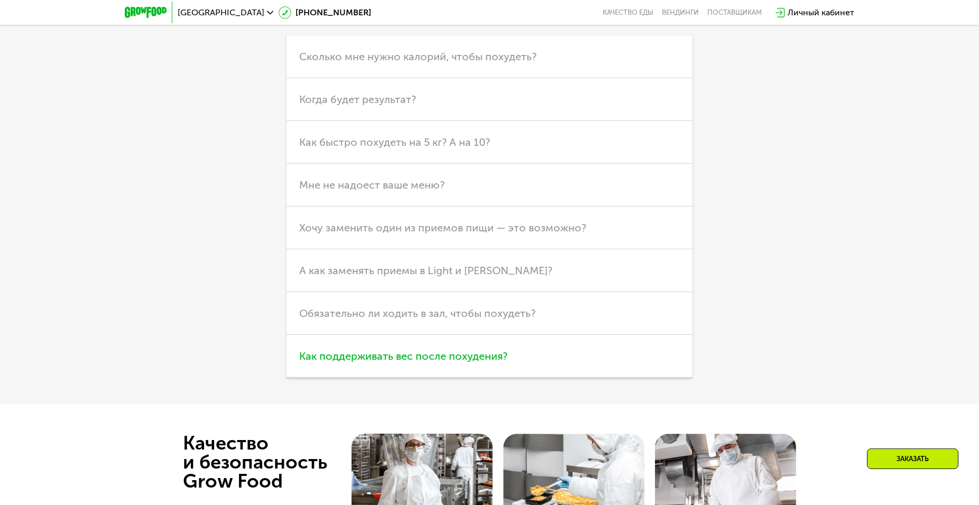
click at [524, 345] on h3 "Как поддерживать вес после похудения?" at bounding box center [489, 356] width 406 height 43
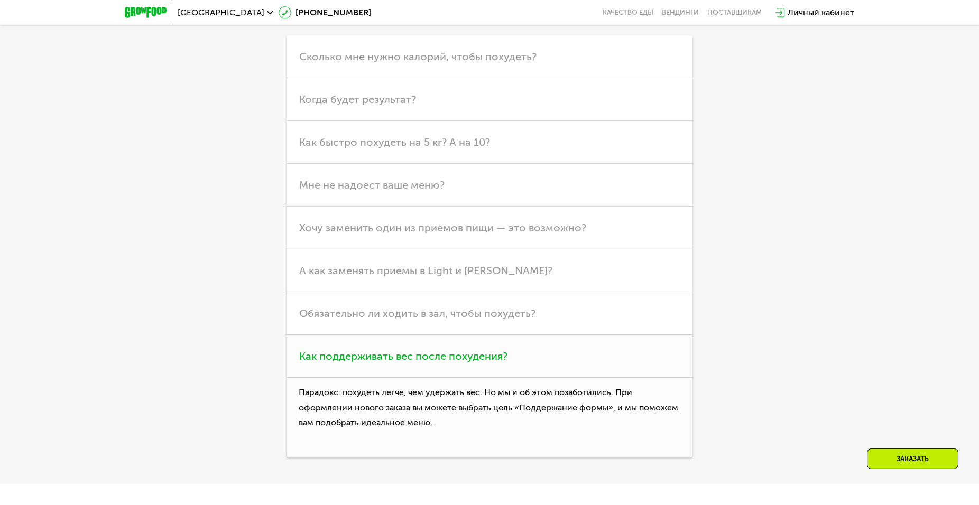
click at [521, 351] on h3 "Как поддерживать вес после похудения?" at bounding box center [489, 356] width 406 height 43
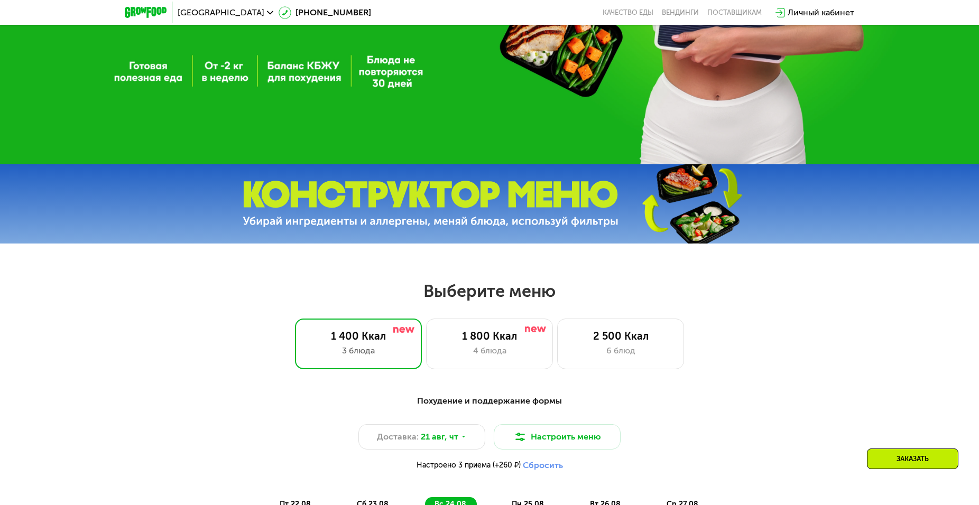
scroll to position [285, 0]
